Goal: Register for event/course

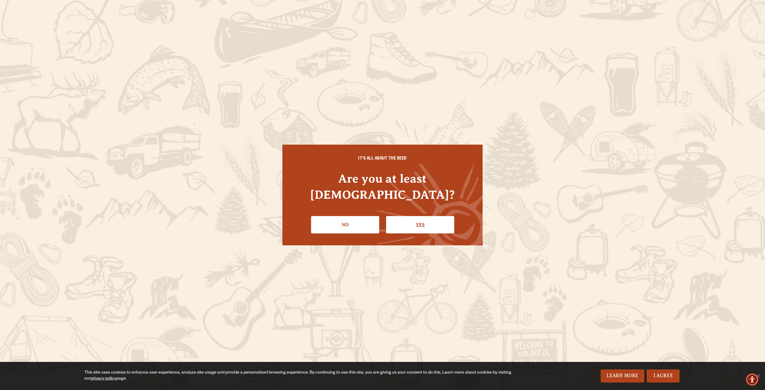
click at [419, 220] on link "Yes" at bounding box center [420, 224] width 68 height 17
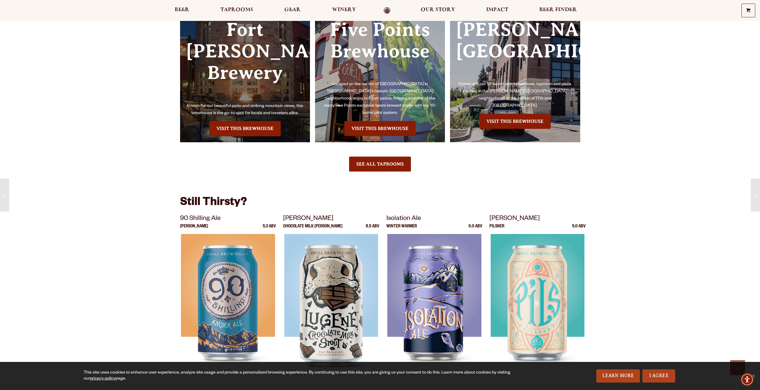
scroll to position [478, 0]
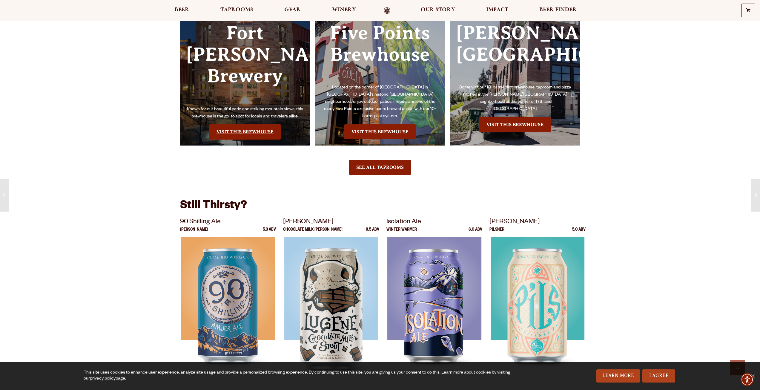
click at [227, 124] on link "Visit this Brewhouse" at bounding box center [244, 131] width 71 height 15
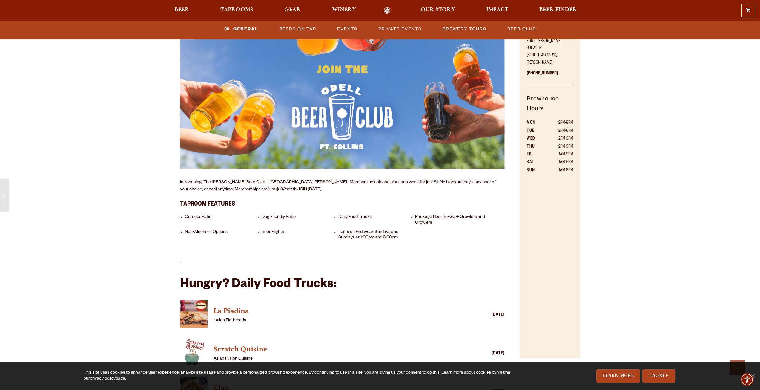
scroll to position [388, 0]
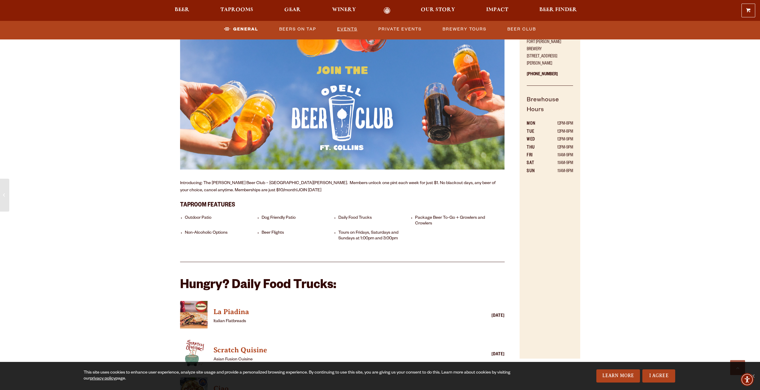
click at [351, 26] on link "Events" at bounding box center [347, 29] width 25 height 14
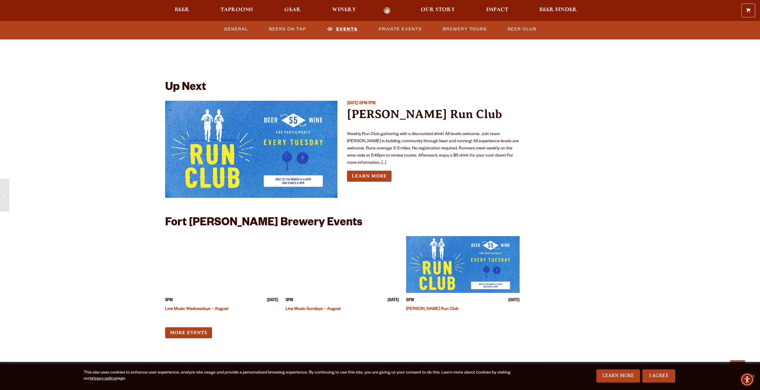
scroll to position [1373, 0]
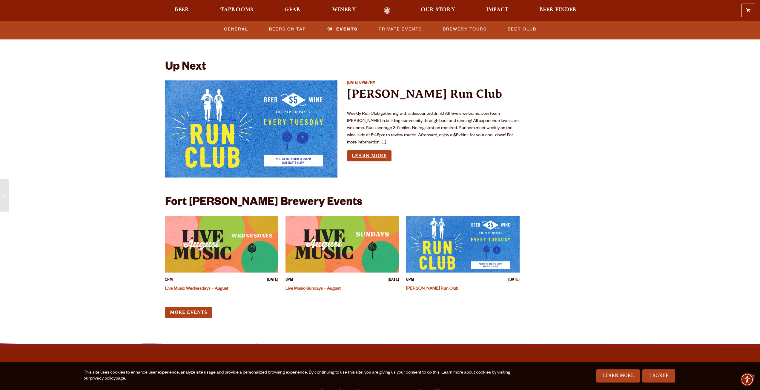
click at [379, 150] on link "Learn More" at bounding box center [369, 155] width 45 height 11
click at [192, 307] on link "More Events" at bounding box center [188, 312] width 47 height 11
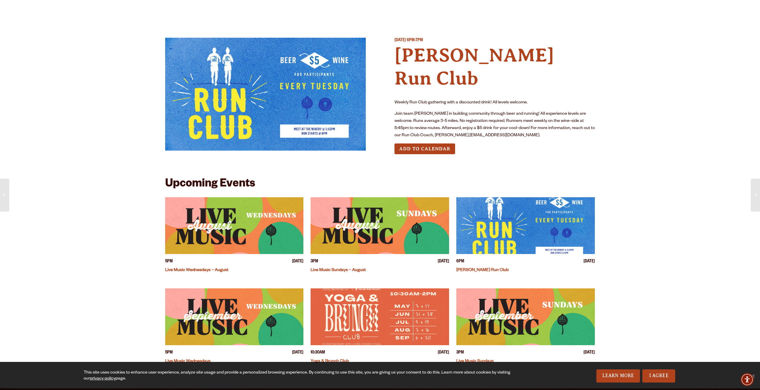
click at [419, 143] on button "Add to Calendar" at bounding box center [425, 148] width 61 height 11
click at [261, 125] on img at bounding box center [265, 94] width 201 height 113
click at [301, 128] on img at bounding box center [265, 94] width 201 height 113
click at [276, 75] on img at bounding box center [265, 94] width 201 height 113
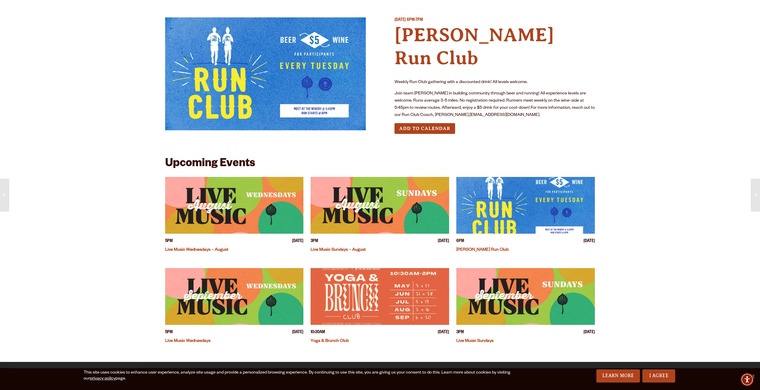
scroll to position [90, 0]
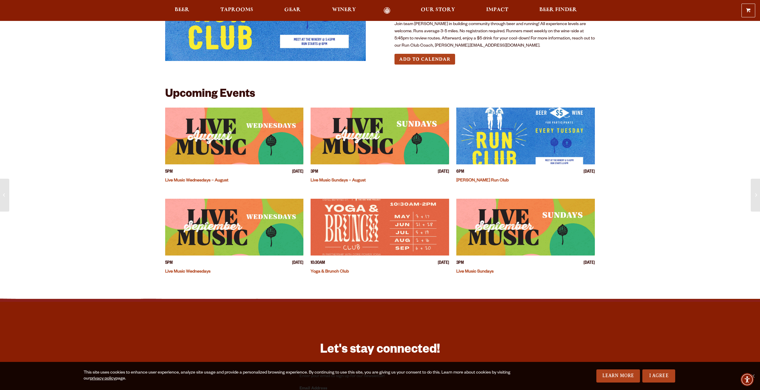
click at [509, 121] on img "View event details" at bounding box center [526, 136] width 139 height 57
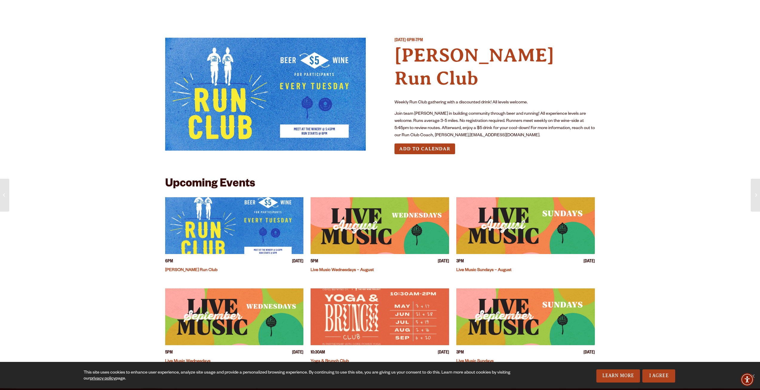
click at [255, 228] on img "View event details" at bounding box center [234, 225] width 139 height 57
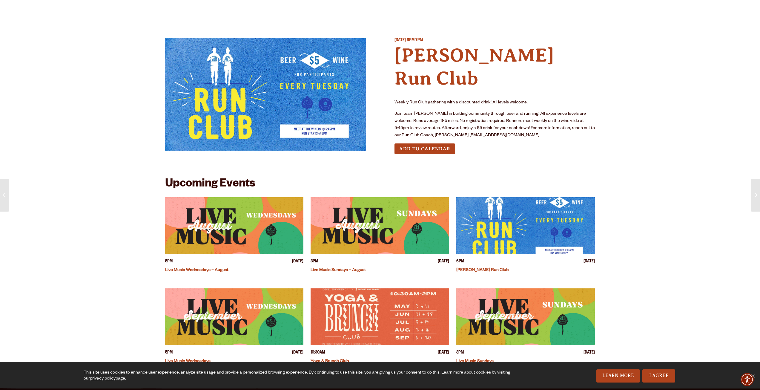
click at [570, 226] on img "View event details" at bounding box center [526, 225] width 139 height 57
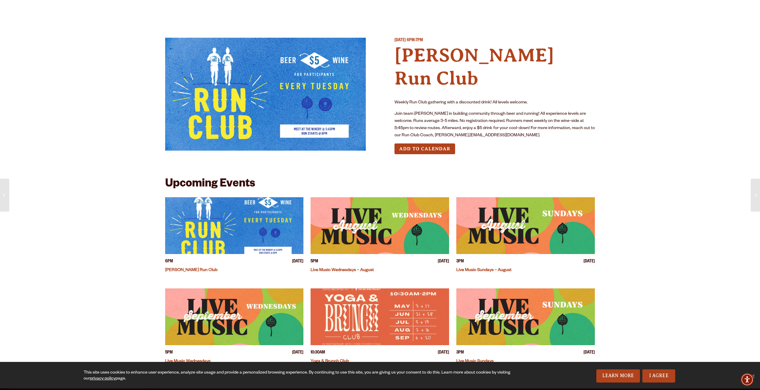
click at [341, 88] on img at bounding box center [265, 94] width 201 height 113
click at [442, 143] on button "Add to Calendar" at bounding box center [425, 148] width 61 height 11
